Goal: Task Accomplishment & Management: Use online tool/utility

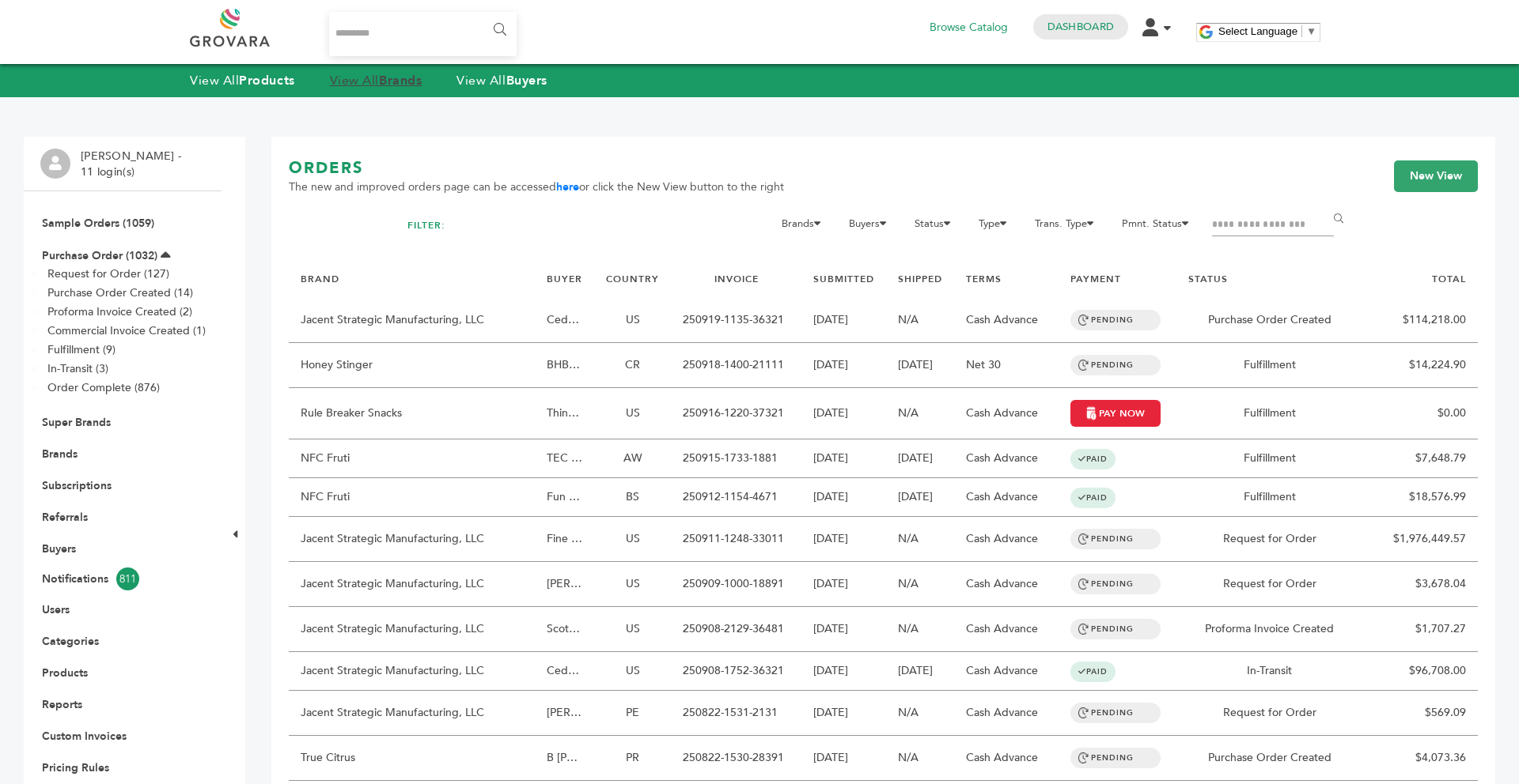
click at [383, 89] on link "View All Brands" at bounding box center [376, 80] width 93 height 17
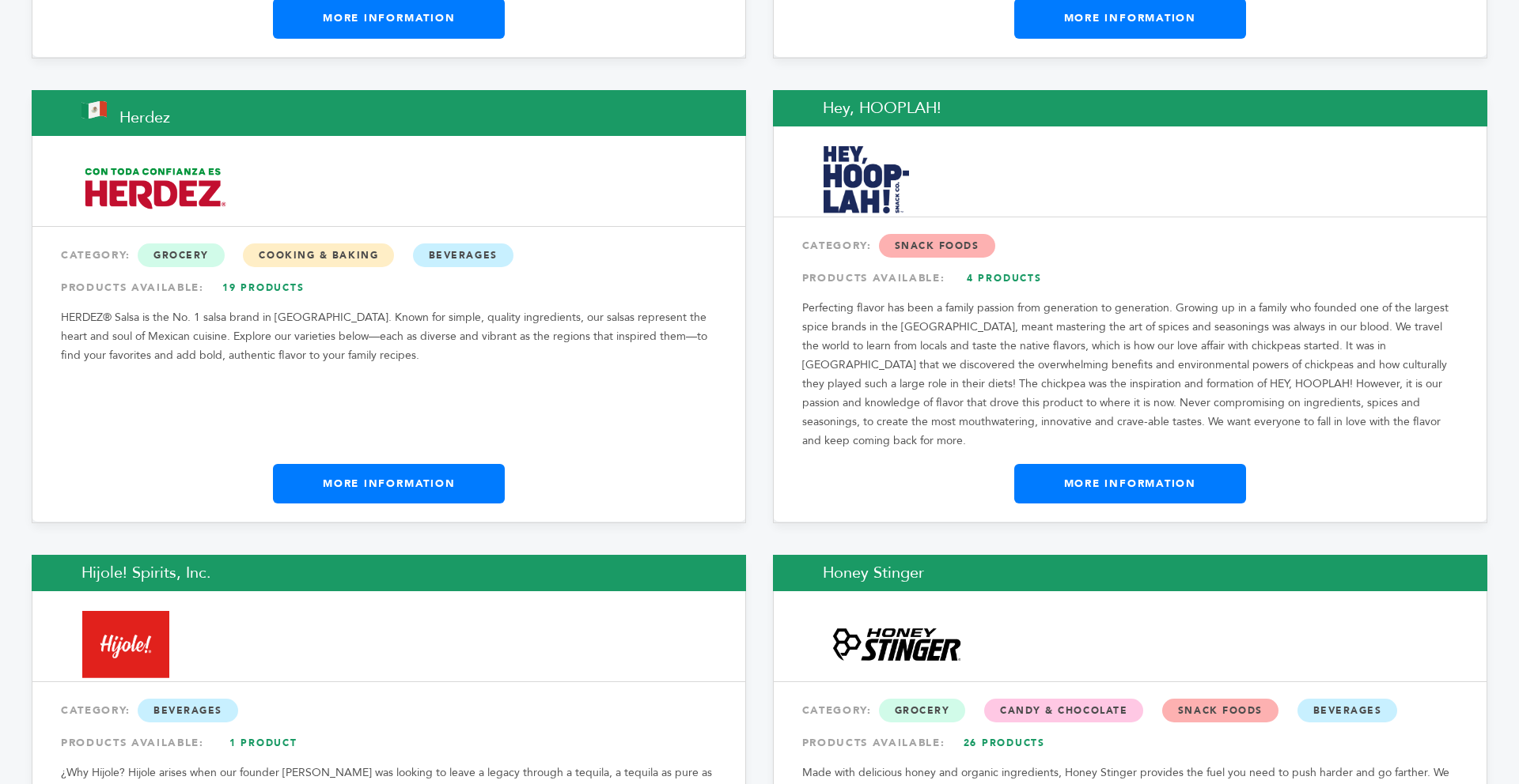
scroll to position [11283, 0]
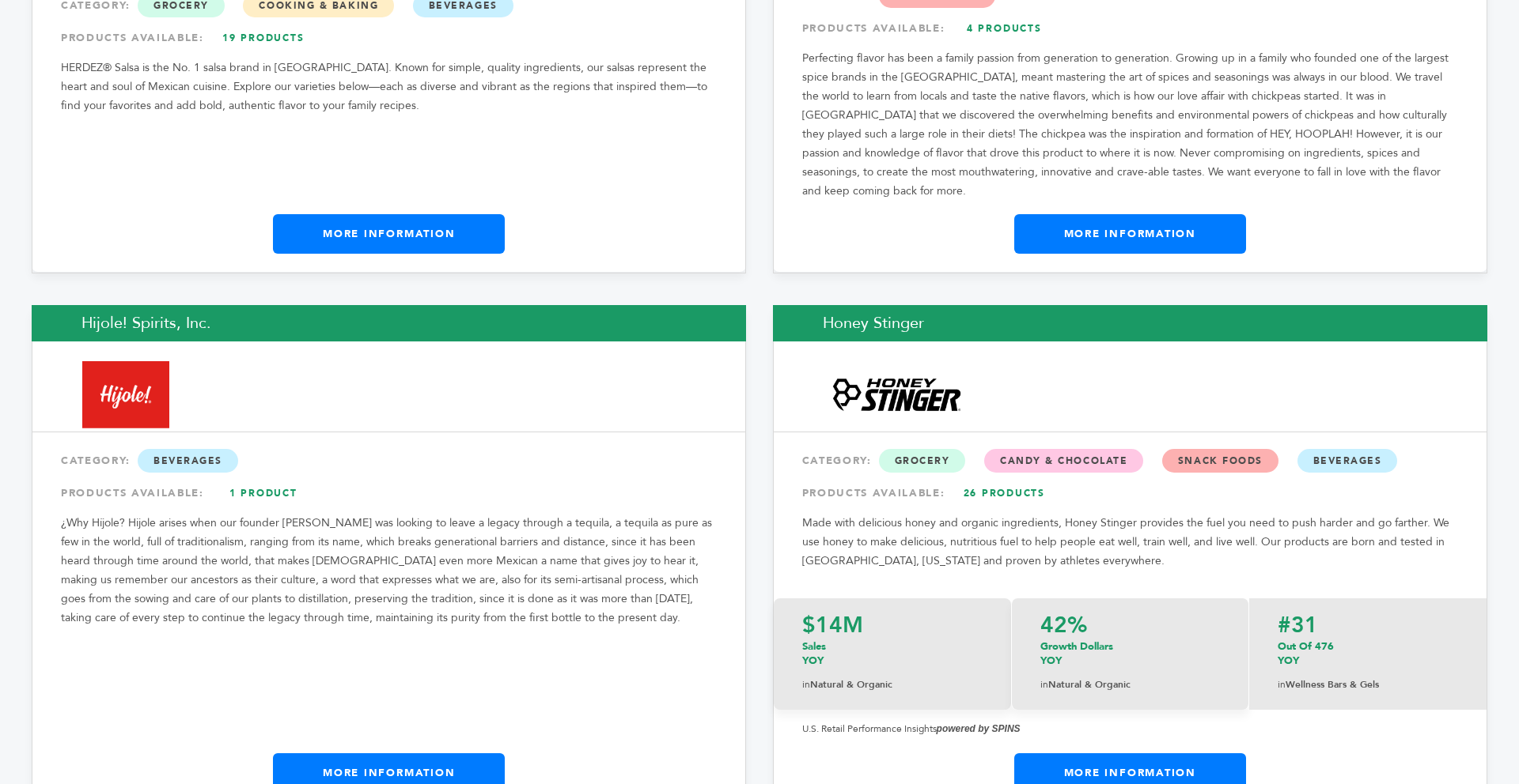
drag, startPoint x: 1518, startPoint y: 27, endPoint x: 1468, endPoint y: 332, distance: 309.1
click at [722, 497] on div "Hijole! Spirits, Inc. CATEGORY: [GEOGRAPHIC_DATA] PRODUCTS AVAILABLE: 1 Product…" at bounding box center [389, 559] width 715 height 508
click at [393, 754] on link "More Information" at bounding box center [389, 774] width 232 height 40
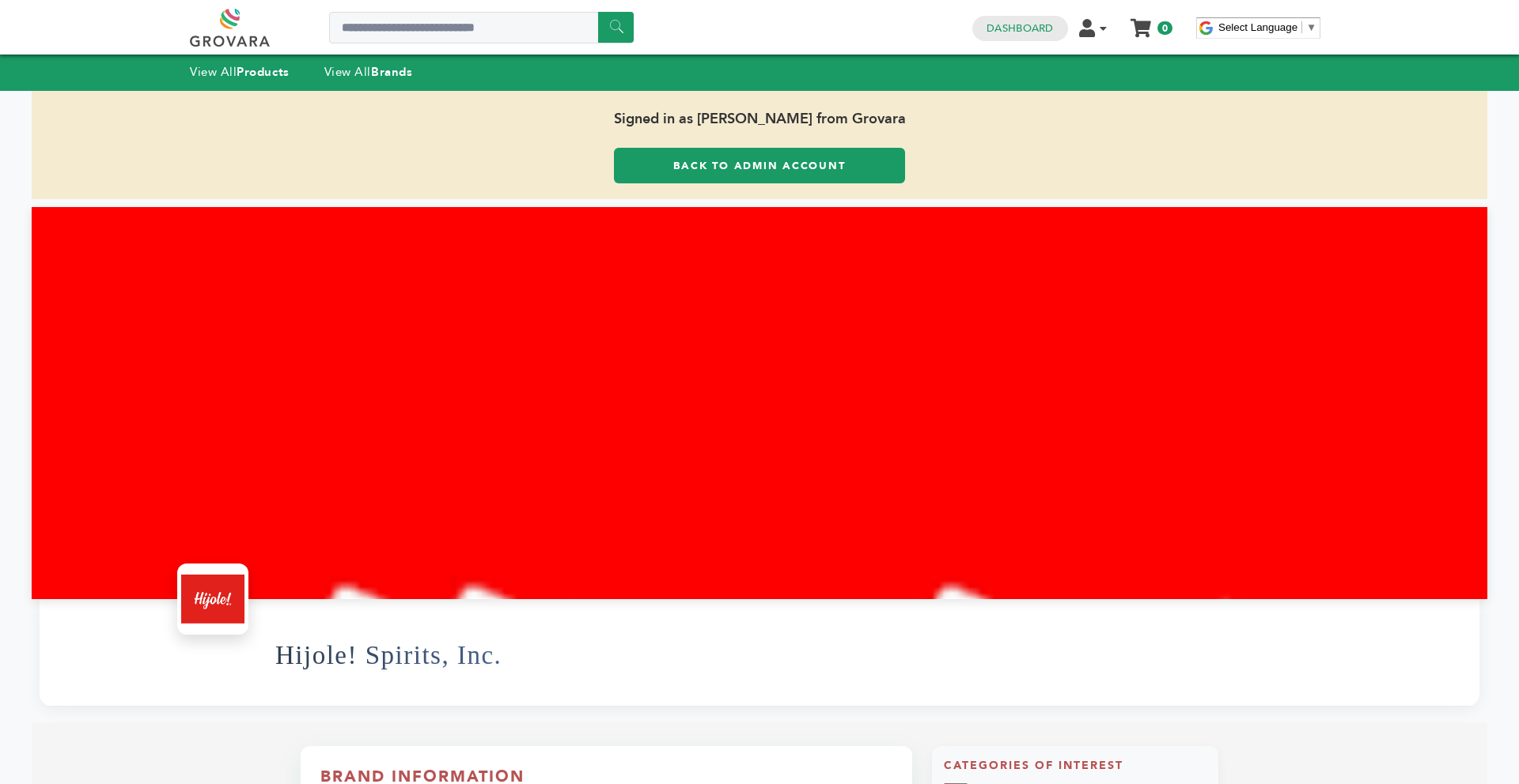
click at [703, 175] on link "Back to Admin Account" at bounding box center [760, 165] width 291 height 36
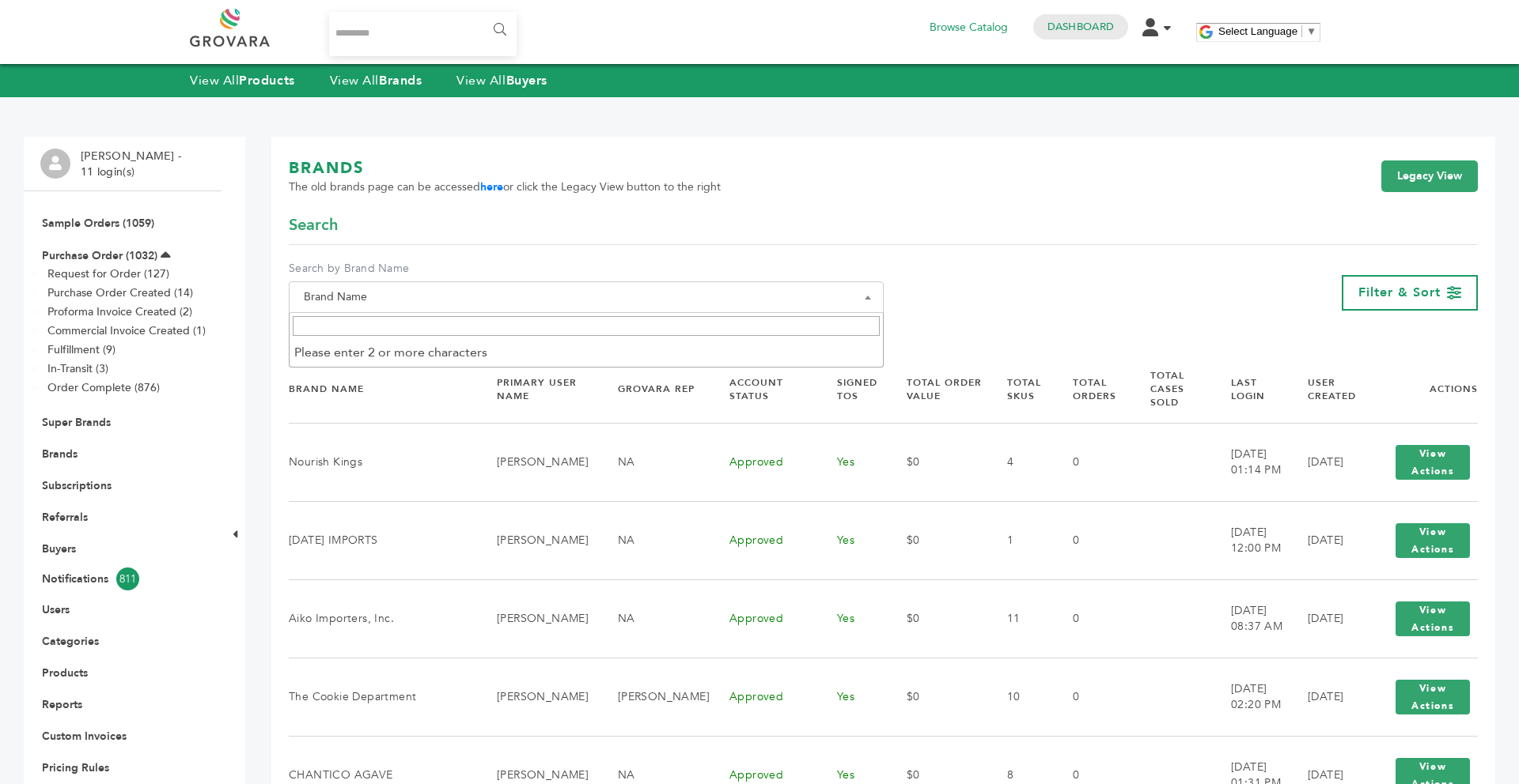
click at [485, 329] on input "Search" at bounding box center [586, 327] width 587 height 20
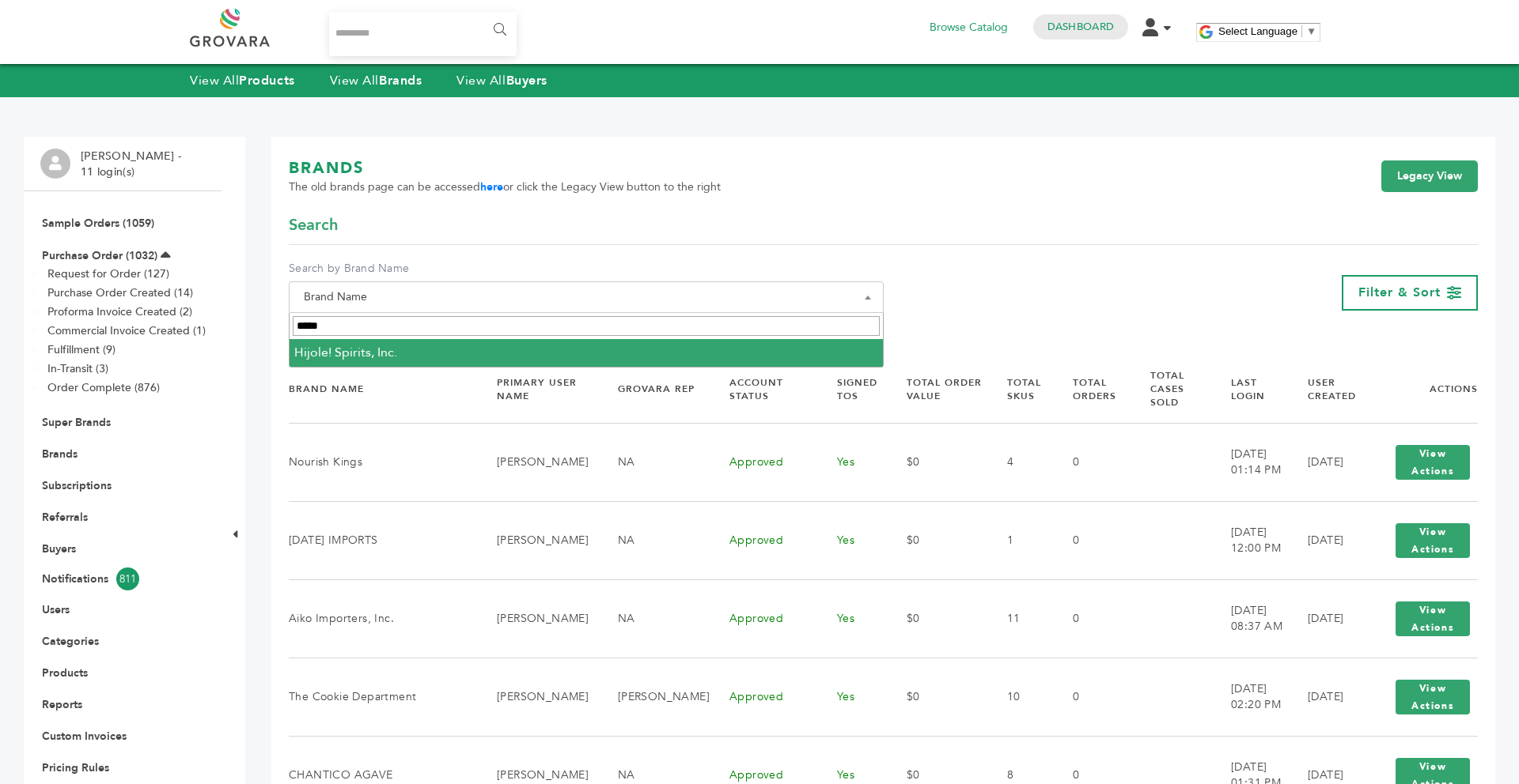
type input "*****"
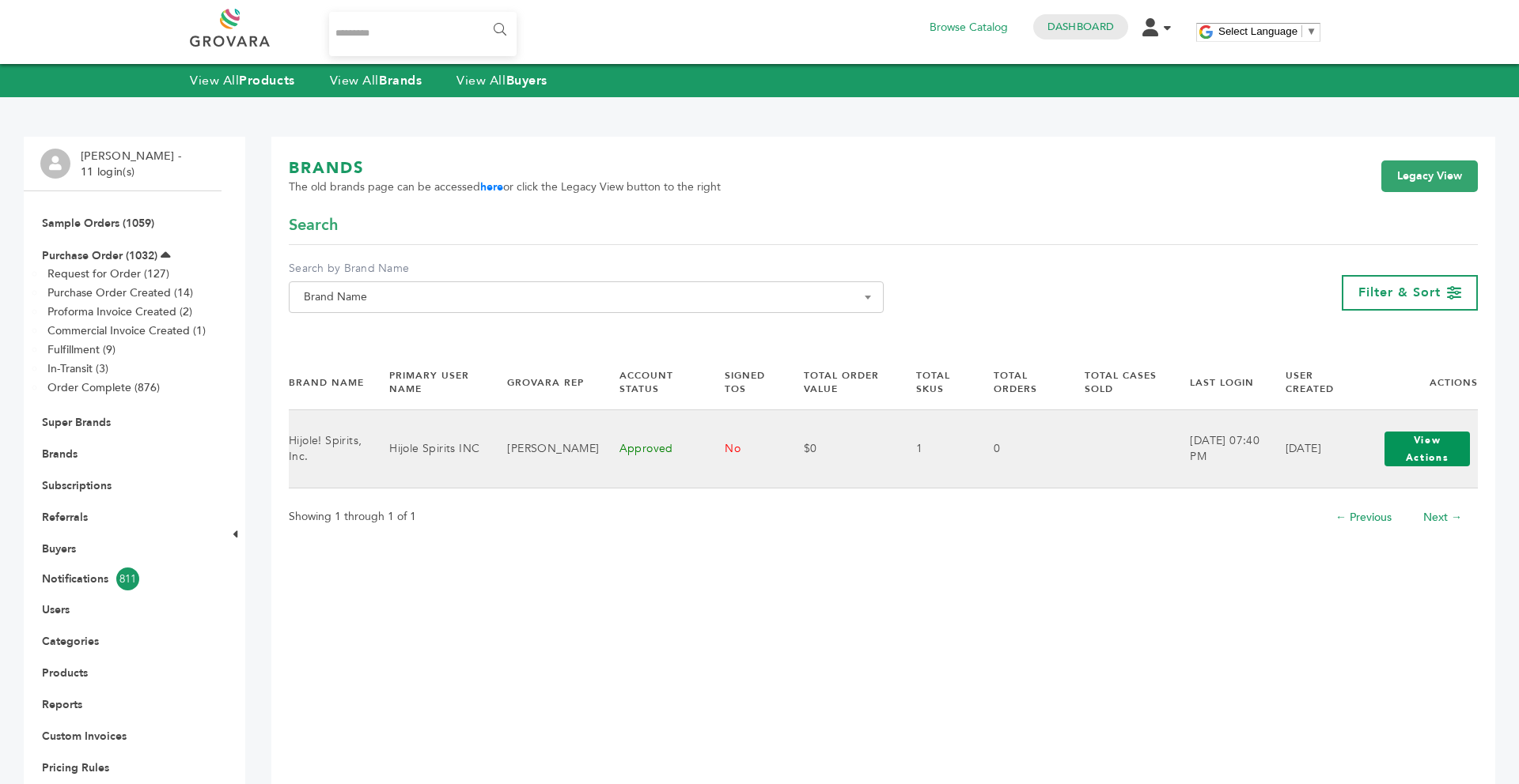
click at [1445, 455] on button "View Actions" at bounding box center [1427, 448] width 86 height 35
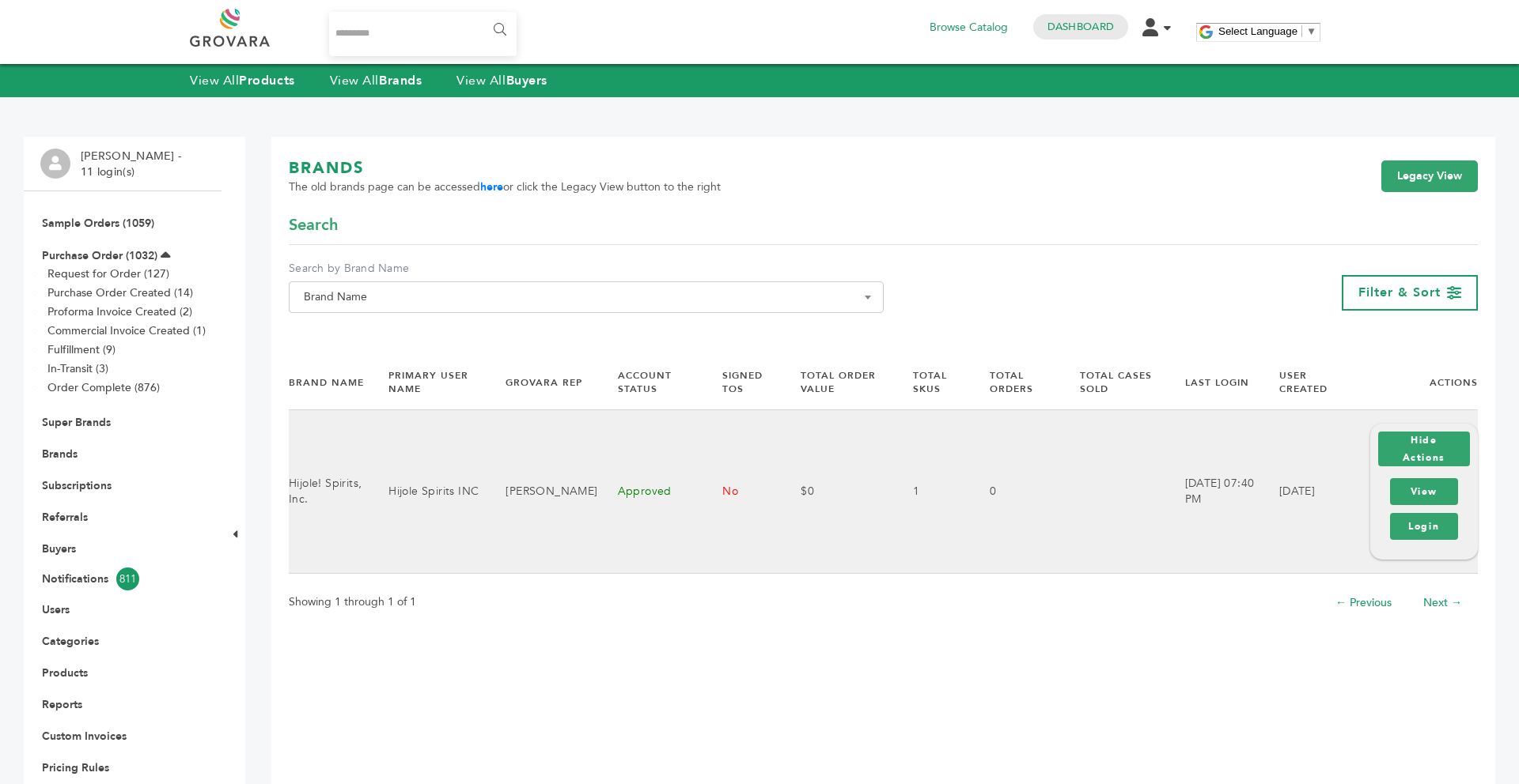
click at [1429, 547] on div "Hide Actions View Login" at bounding box center [1424, 492] width 108 height 136
click at [1426, 535] on link "Login" at bounding box center [1424, 526] width 68 height 27
